Goal: Task Accomplishment & Management: Complete application form

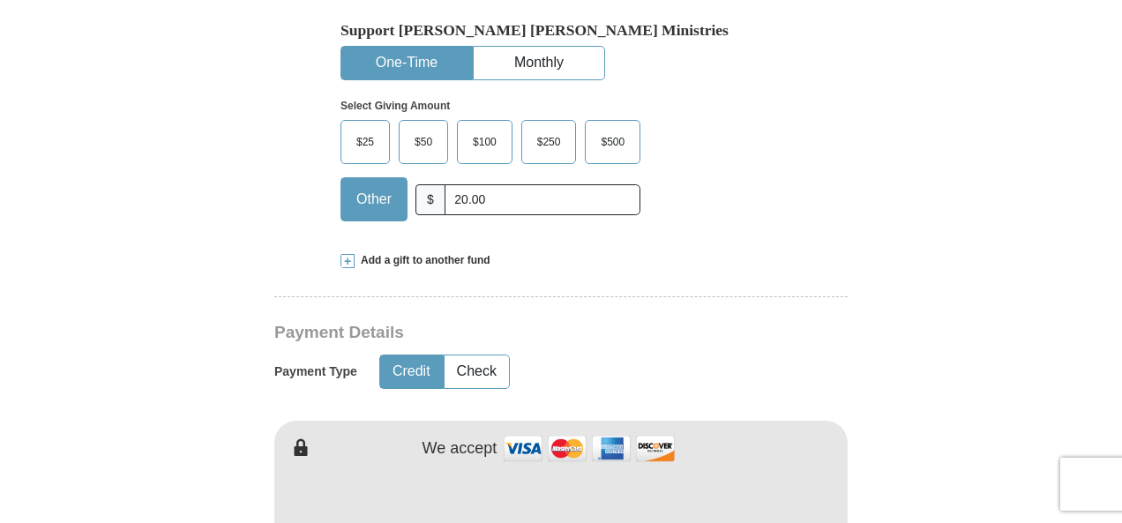
scroll to position [529, 0]
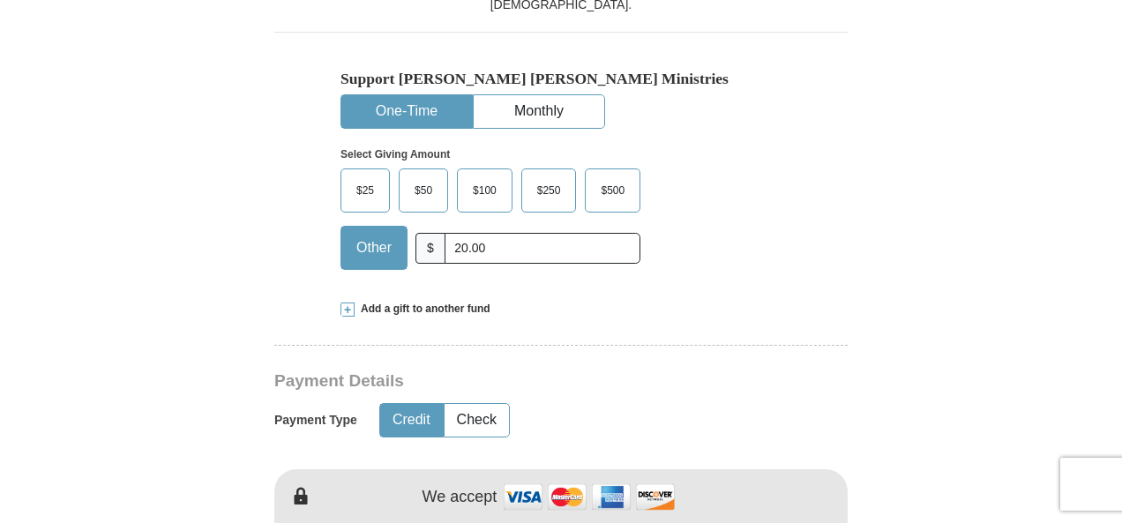
click at [508, 244] on input "20.00" at bounding box center [543, 248] width 196 height 31
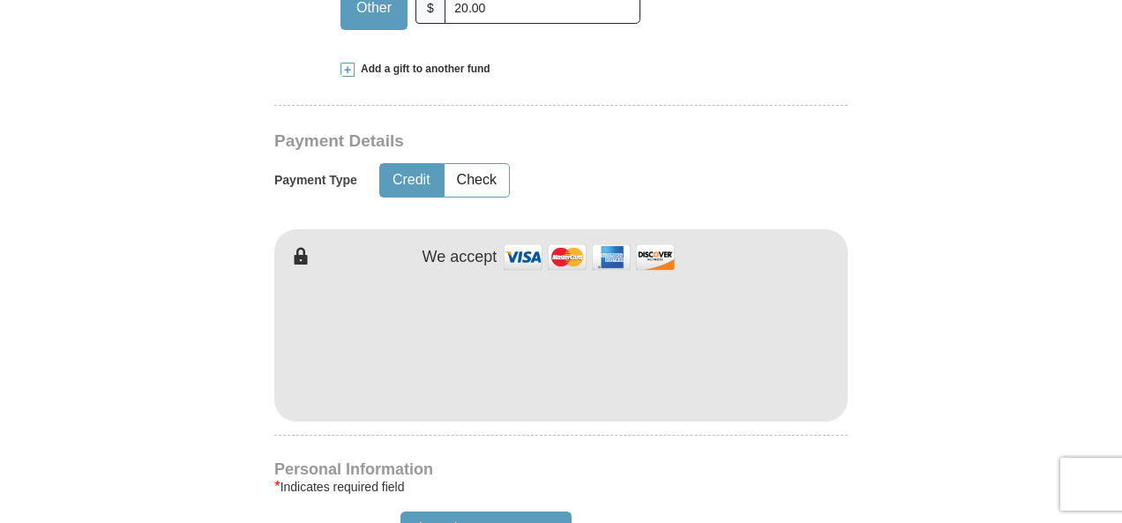
scroll to position [794, 0]
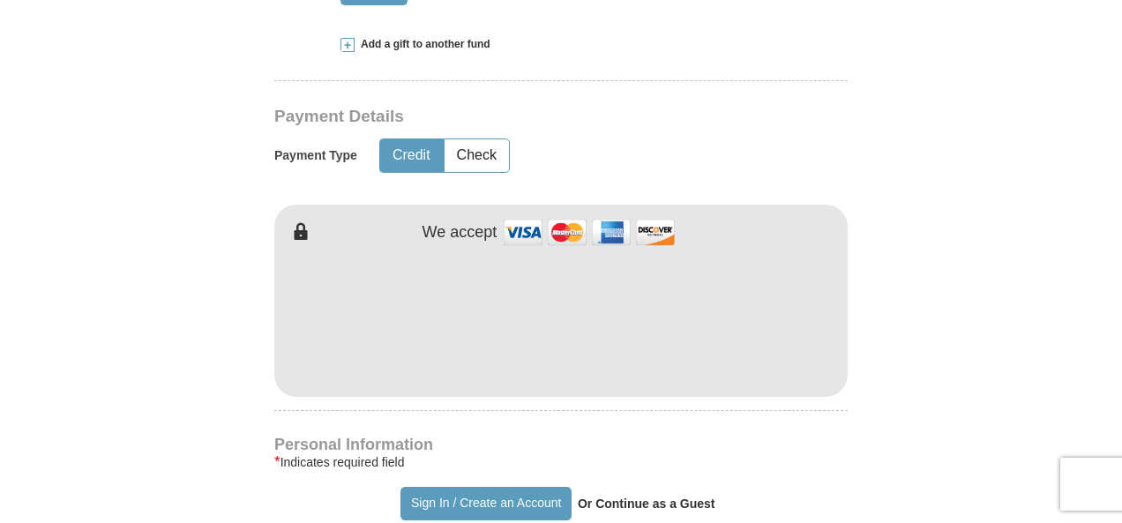
type input "20.00"
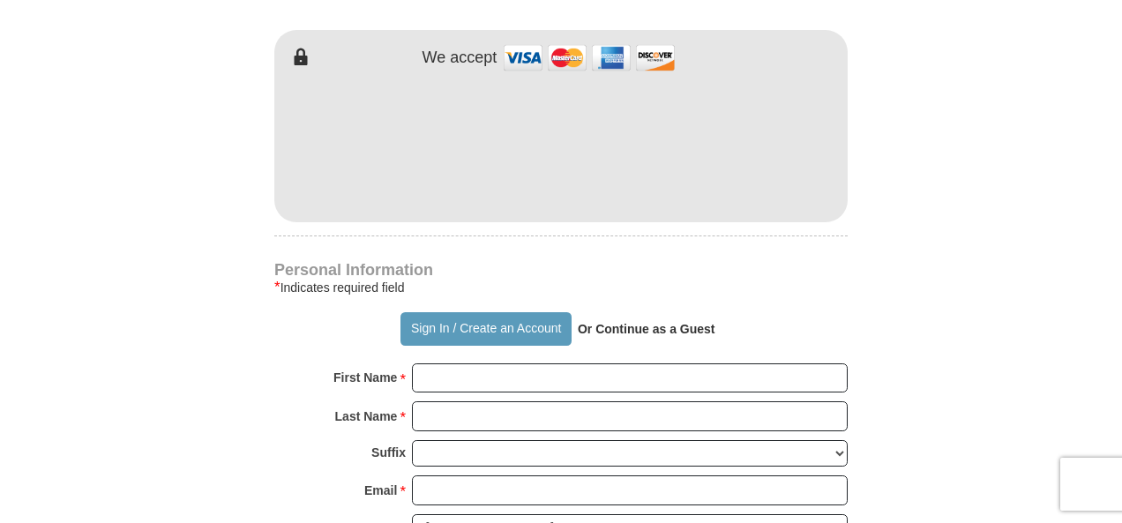
scroll to position [1059, 0]
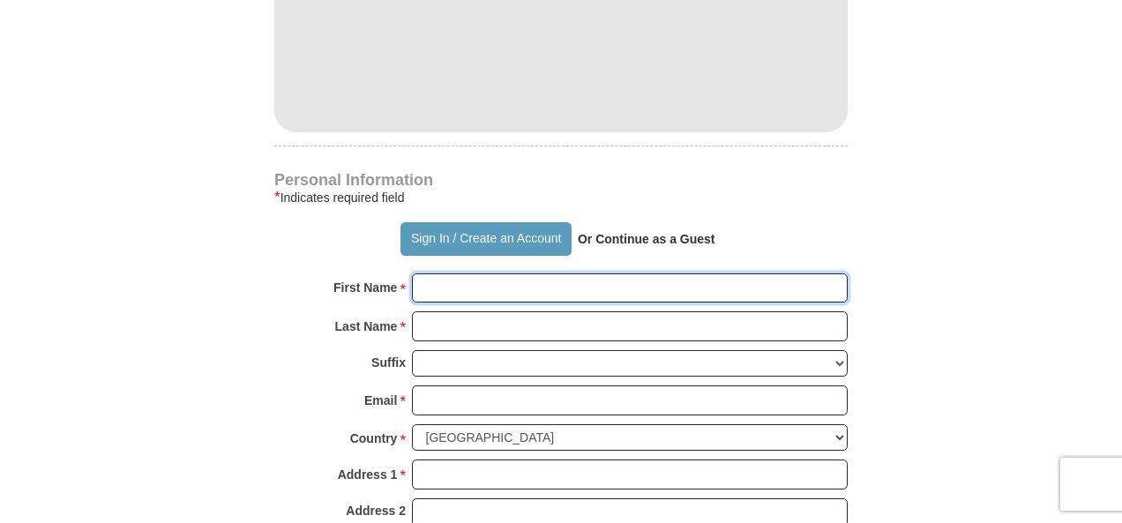
click at [474, 289] on input "First Name *" at bounding box center [630, 289] width 436 height 30
type input "a"
type input "Amber"
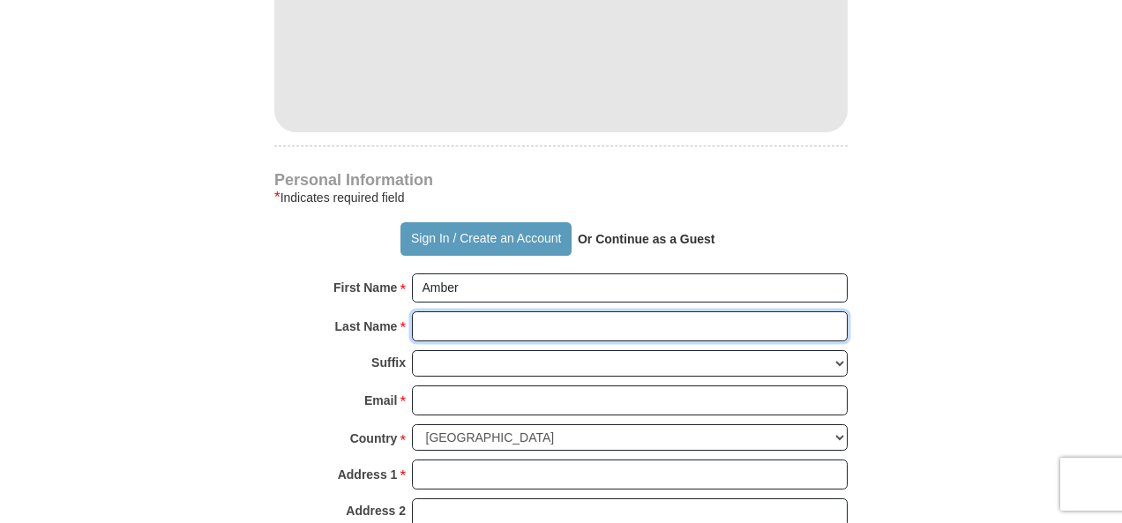
click at [457, 317] on input "Last Name *" at bounding box center [630, 326] width 436 height 30
type input "[PERSON_NAME]"
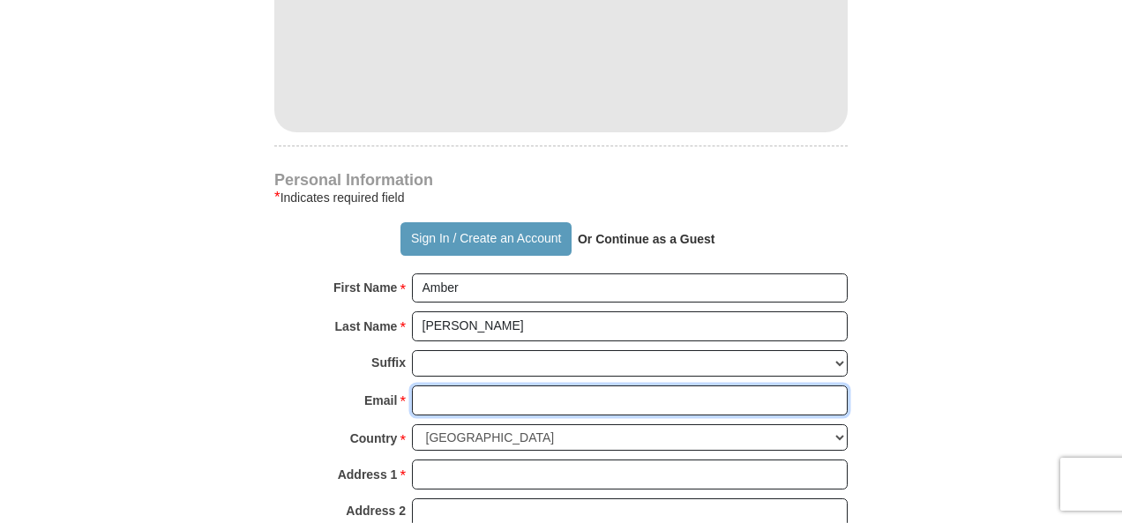
click at [441, 398] on input "Email *" at bounding box center [630, 401] width 436 height 30
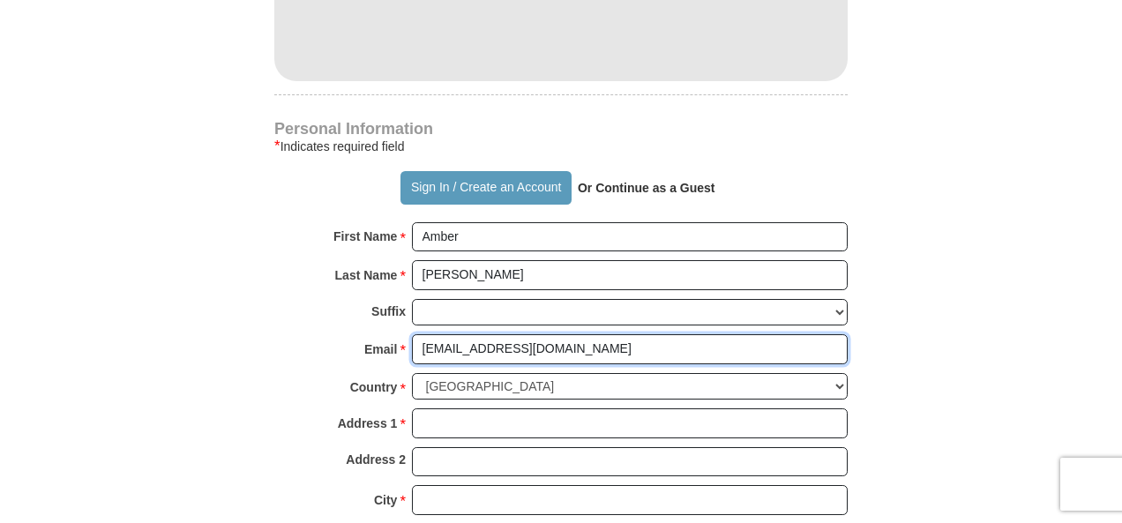
scroll to position [1147, 0]
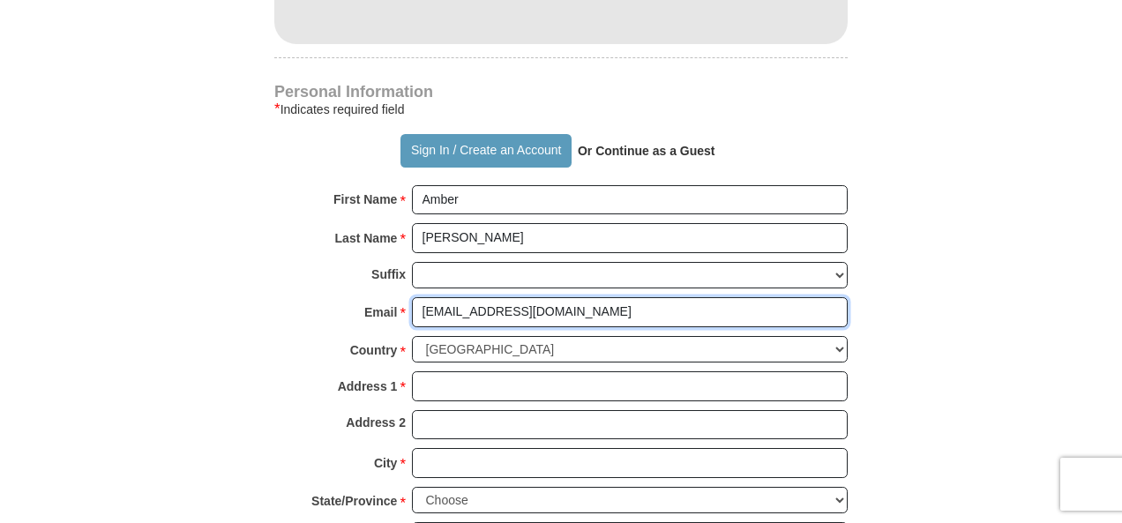
type input "[EMAIL_ADDRESS][DOMAIN_NAME]"
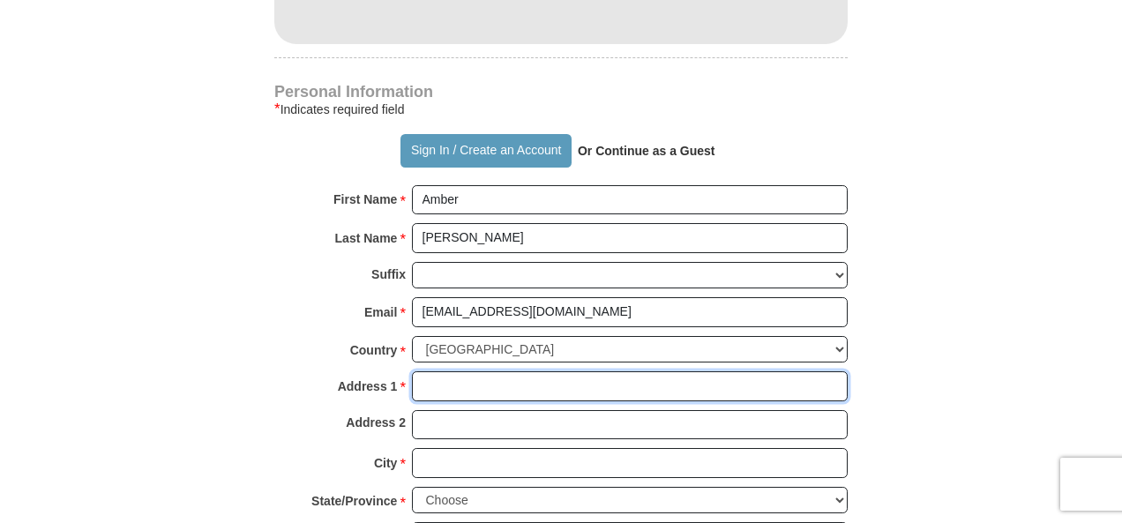
click at [439, 377] on input "Address 1 *" at bounding box center [630, 386] width 436 height 30
type input "PO Box 3444"
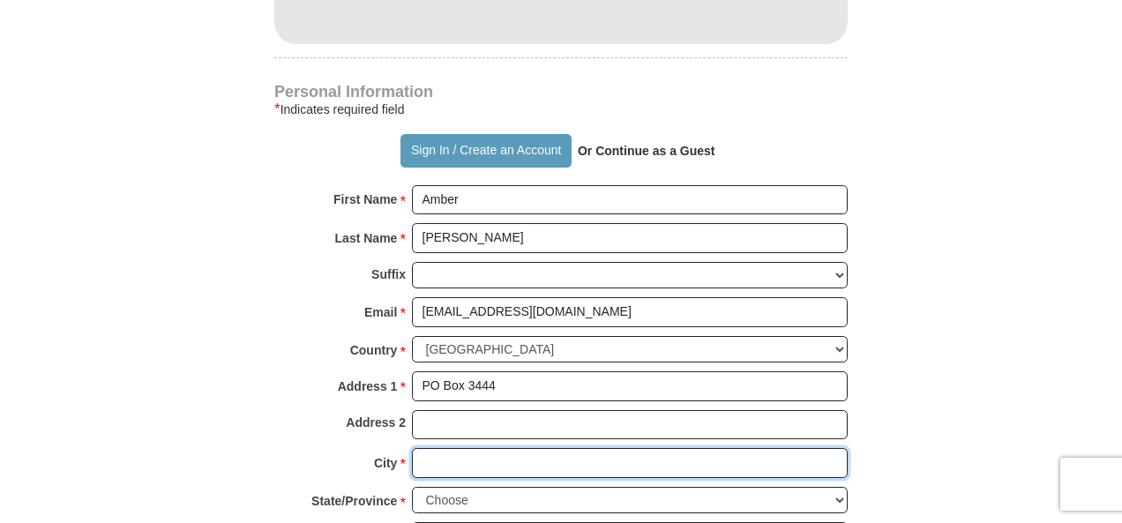
click at [446, 450] on input "City *" at bounding box center [630, 463] width 436 height 30
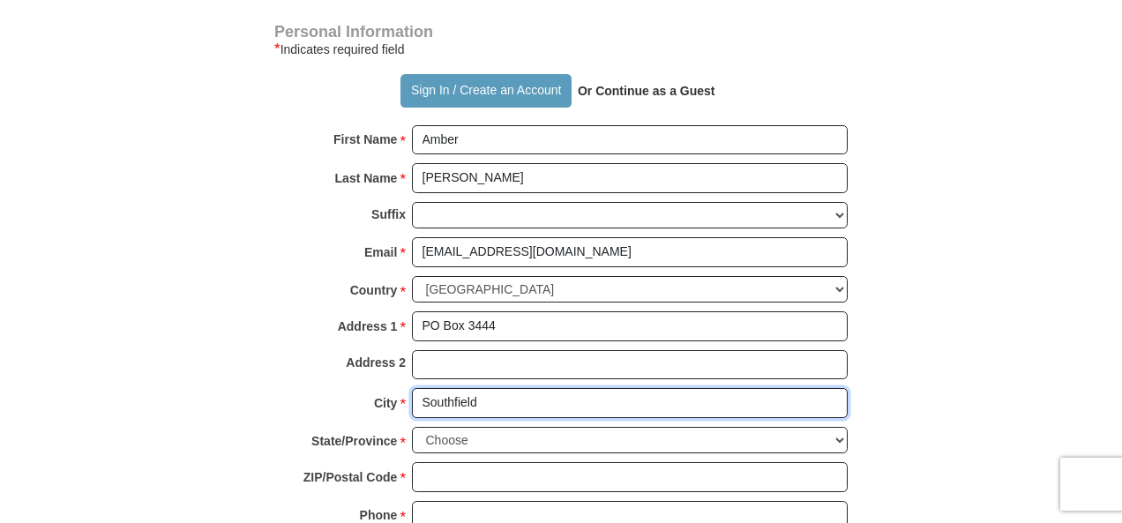
scroll to position [1235, 0]
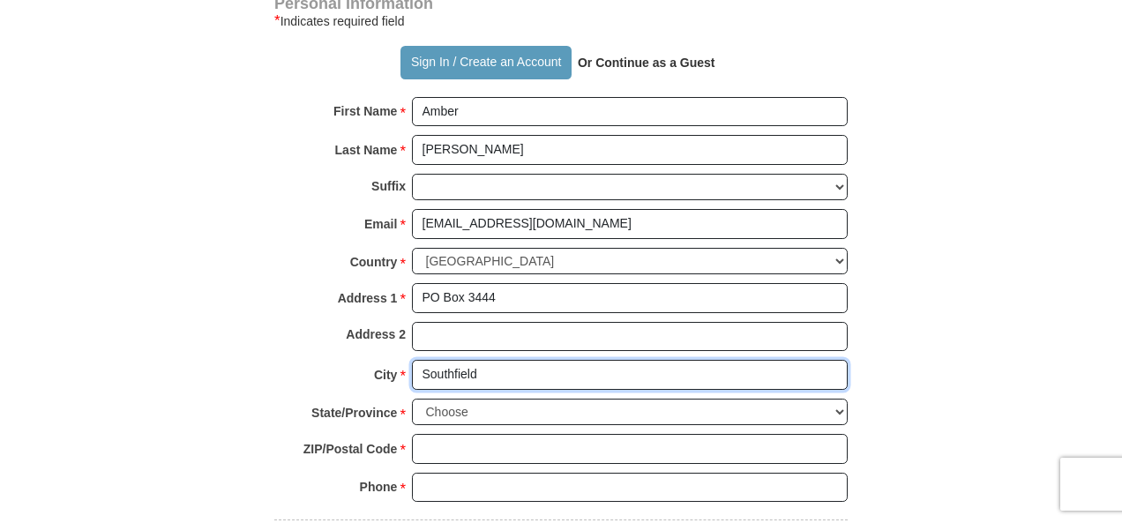
type input "Southfield"
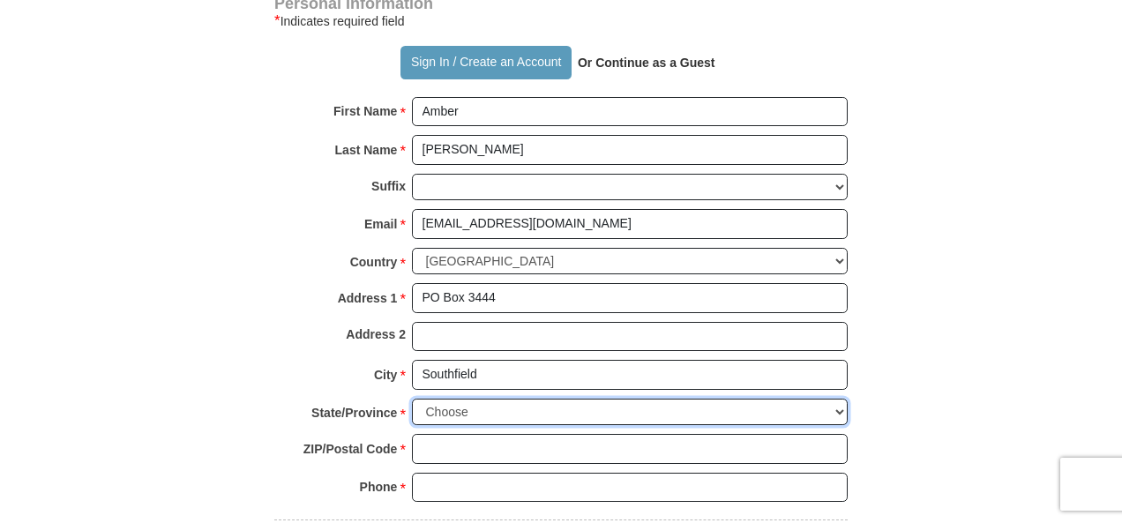
click at [839, 401] on select "Choose [US_STATE] [US_STATE] [US_STATE] [US_STATE] [US_STATE] Armed Forces Amer…" at bounding box center [630, 412] width 436 height 27
select select "MI"
click at [412, 399] on select "Choose [US_STATE] [US_STATE] [US_STATE] [US_STATE] [US_STATE] Armed Forces Amer…" at bounding box center [630, 412] width 436 height 27
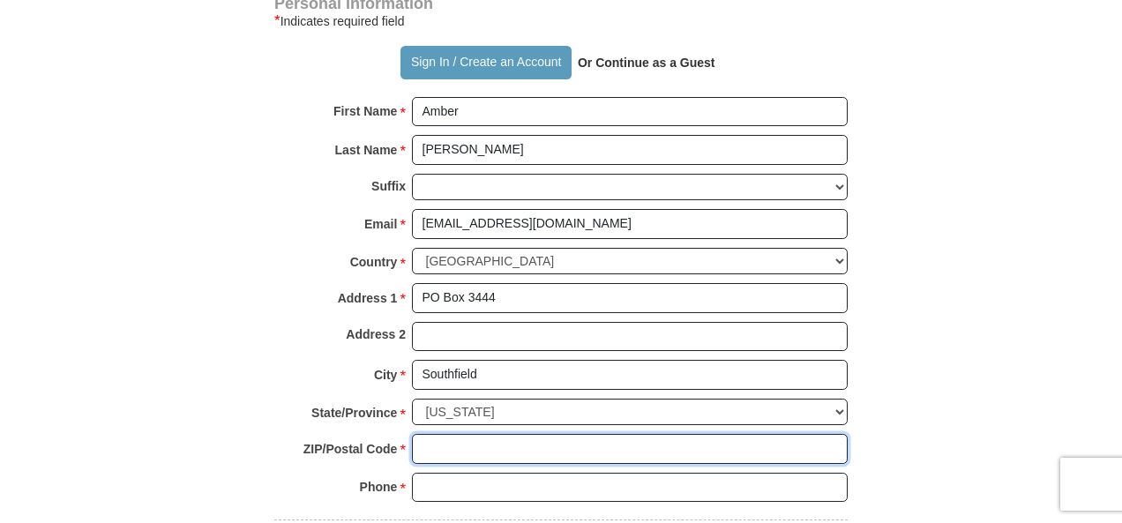
click at [521, 437] on input "ZIP/Postal Code *" at bounding box center [630, 449] width 436 height 30
type input "48037"
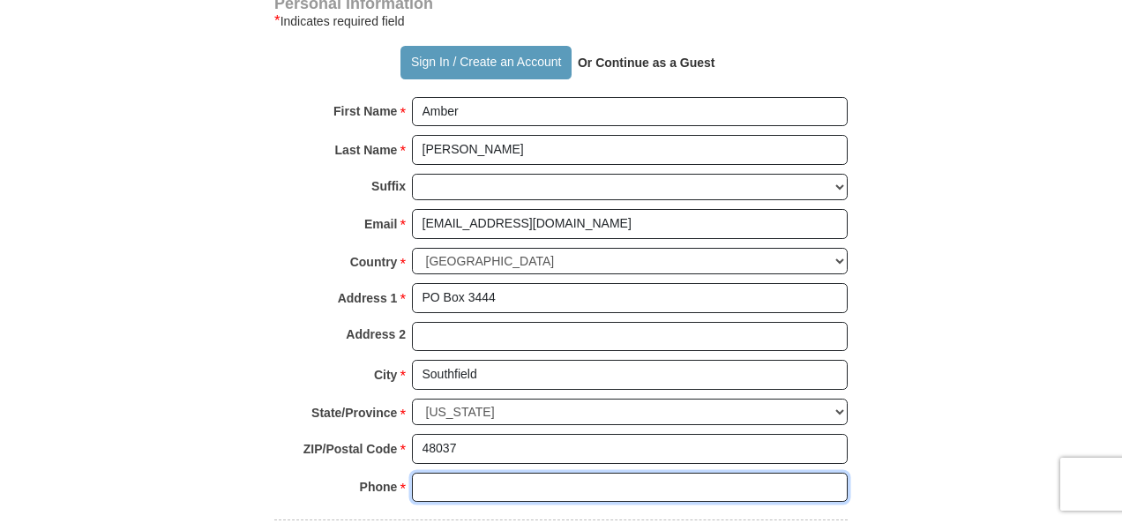
click at [517, 476] on input "Phone * *" at bounding box center [630, 488] width 436 height 30
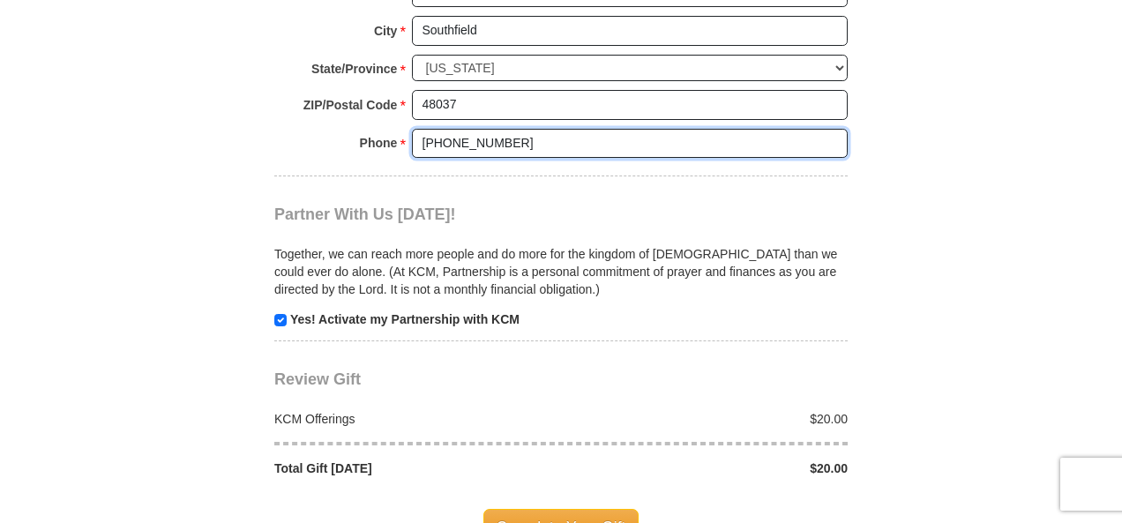
scroll to position [1588, 0]
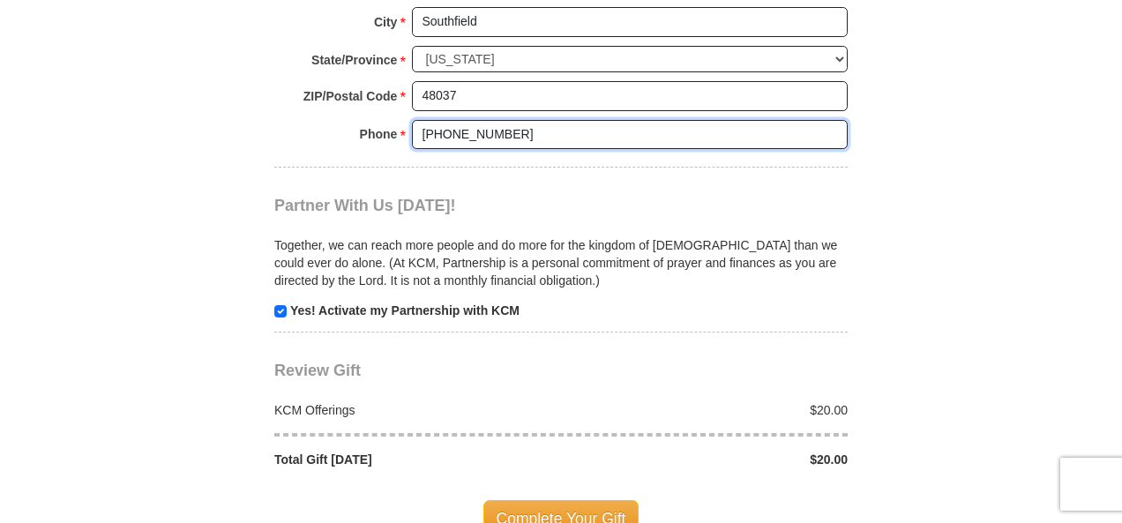
type input "[PHONE_NUMBER]"
click at [281, 305] on input "checkbox" at bounding box center [280, 311] width 12 height 12
checkbox input "false"
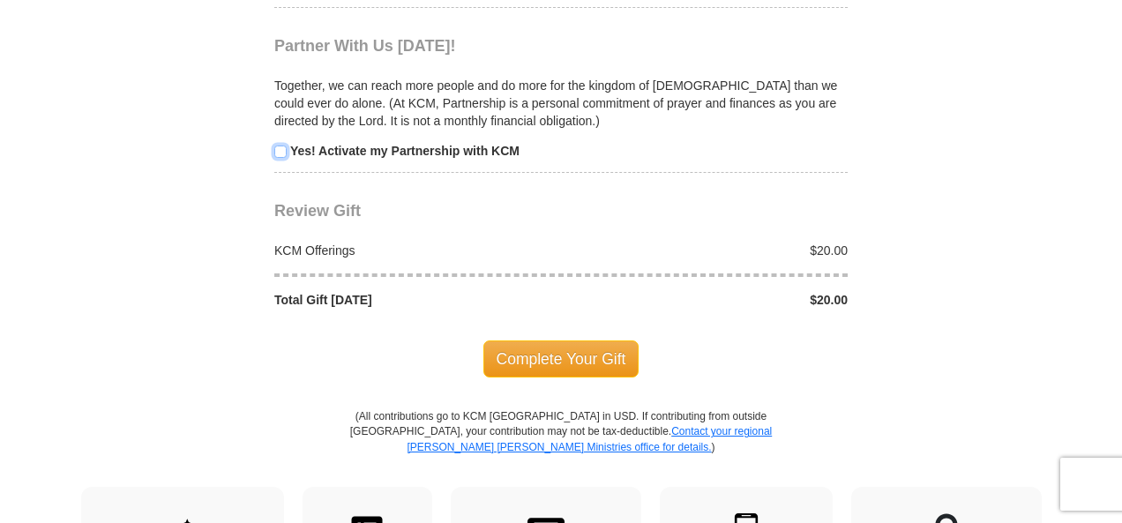
scroll to position [1765, 0]
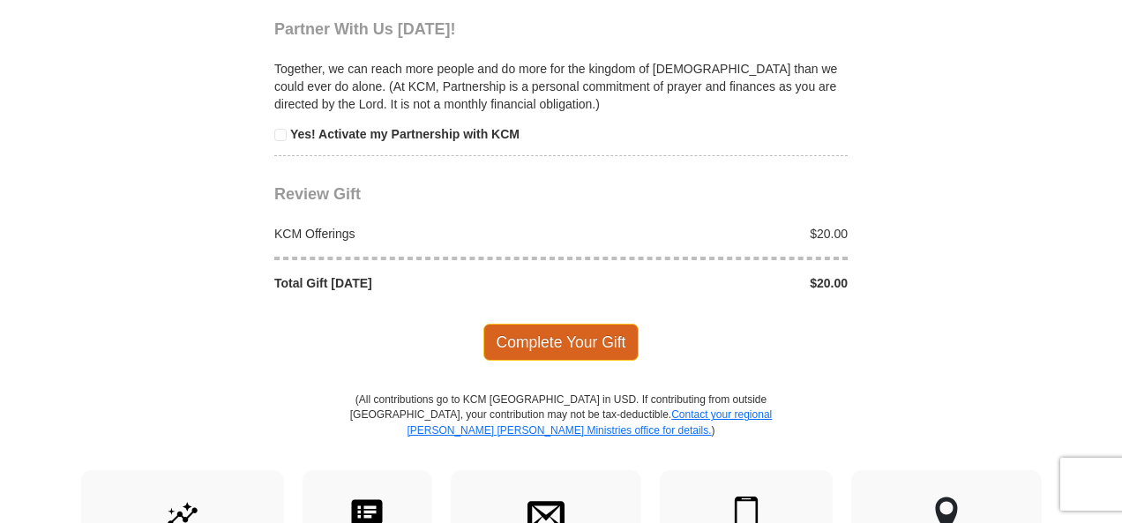
click at [570, 333] on span "Complete Your Gift" at bounding box center [562, 342] width 156 height 37
